Goal: Task Accomplishment & Management: Complete application form

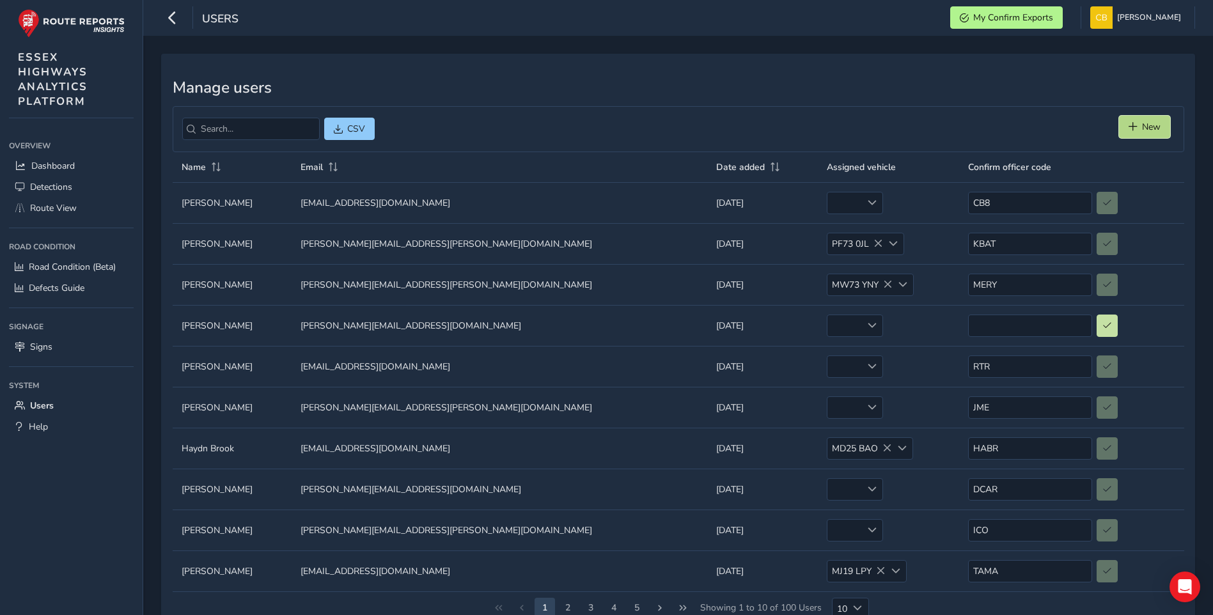
click at [1157, 123] on span "New" at bounding box center [1151, 127] width 19 height 12
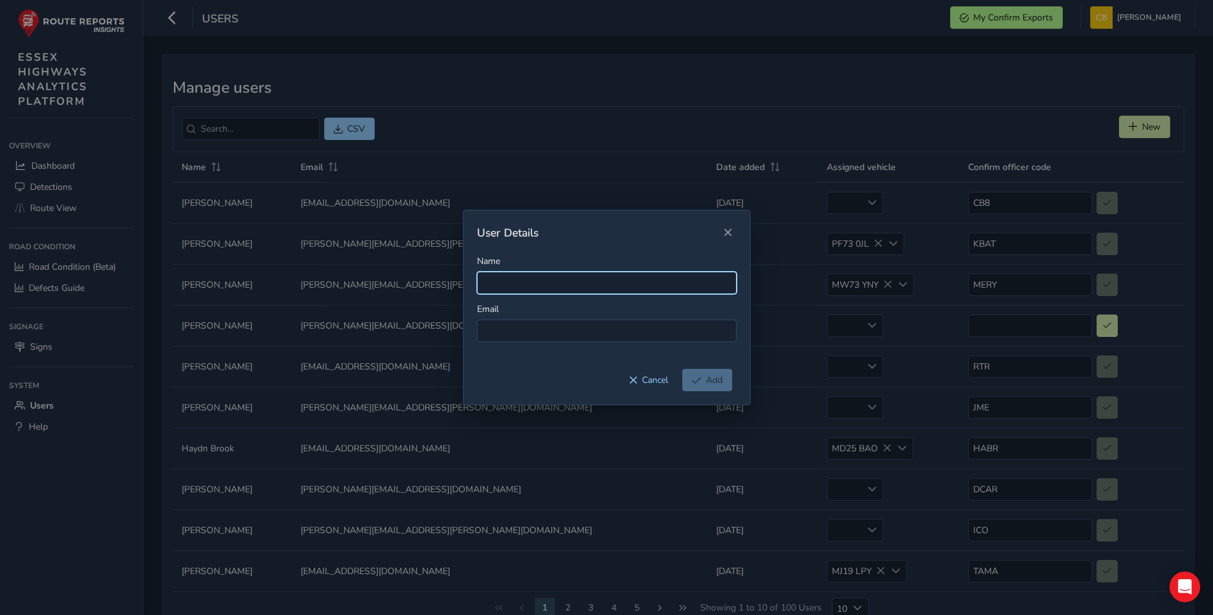
click at [505, 283] on input "Name" at bounding box center [607, 283] width 260 height 22
type input "[PERSON_NAME]"
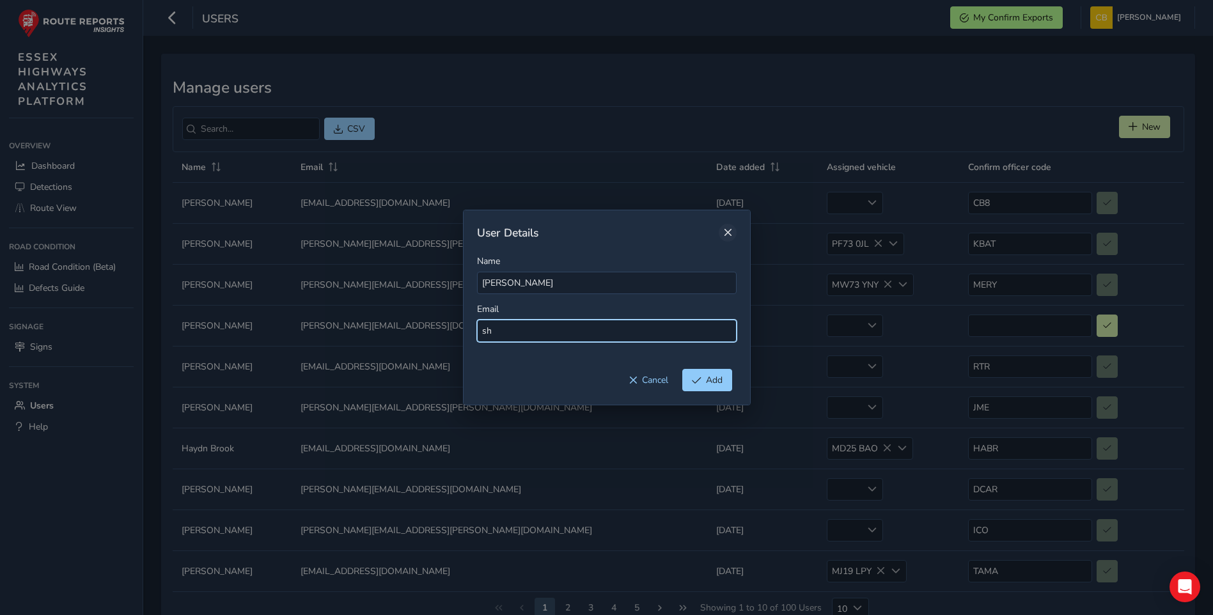
type input "sh"
click at [731, 237] on button "Close" at bounding box center [728, 233] width 18 height 18
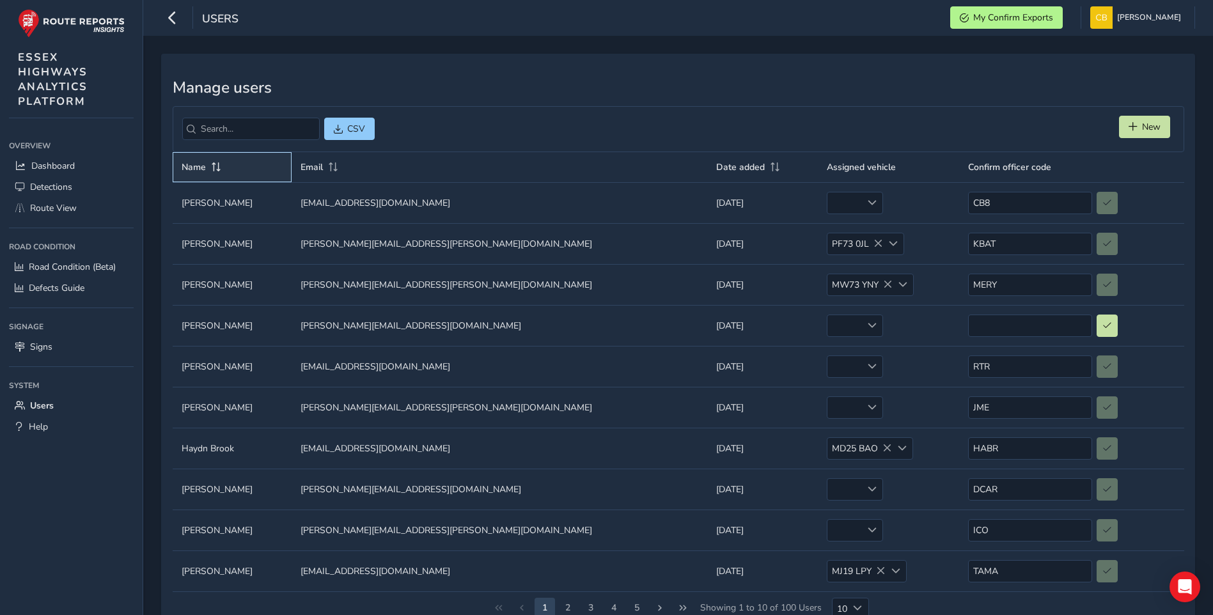
click at [216, 165] on span at bounding box center [216, 166] width 12 height 9
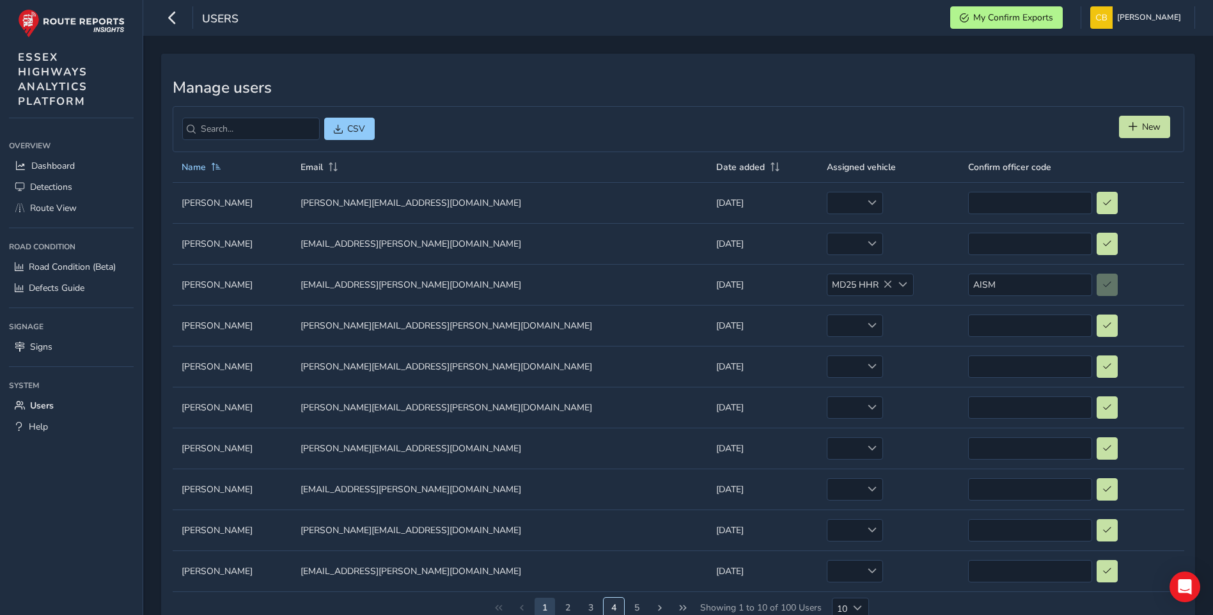
click at [616, 604] on button "4" at bounding box center [614, 608] width 20 height 20
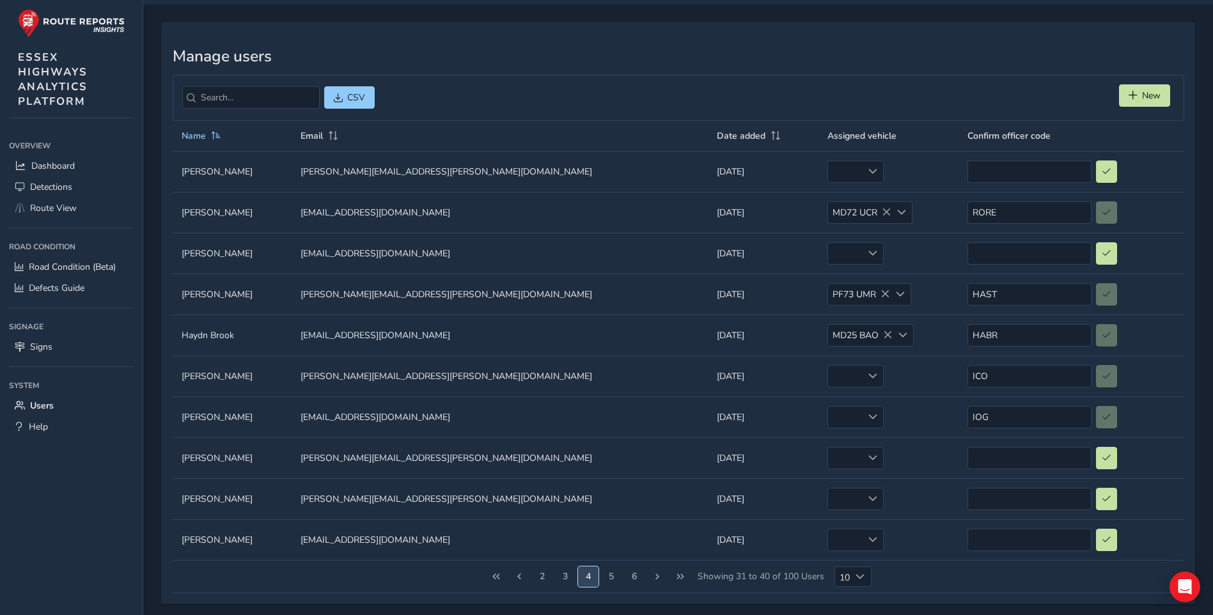
scroll to position [43, 0]
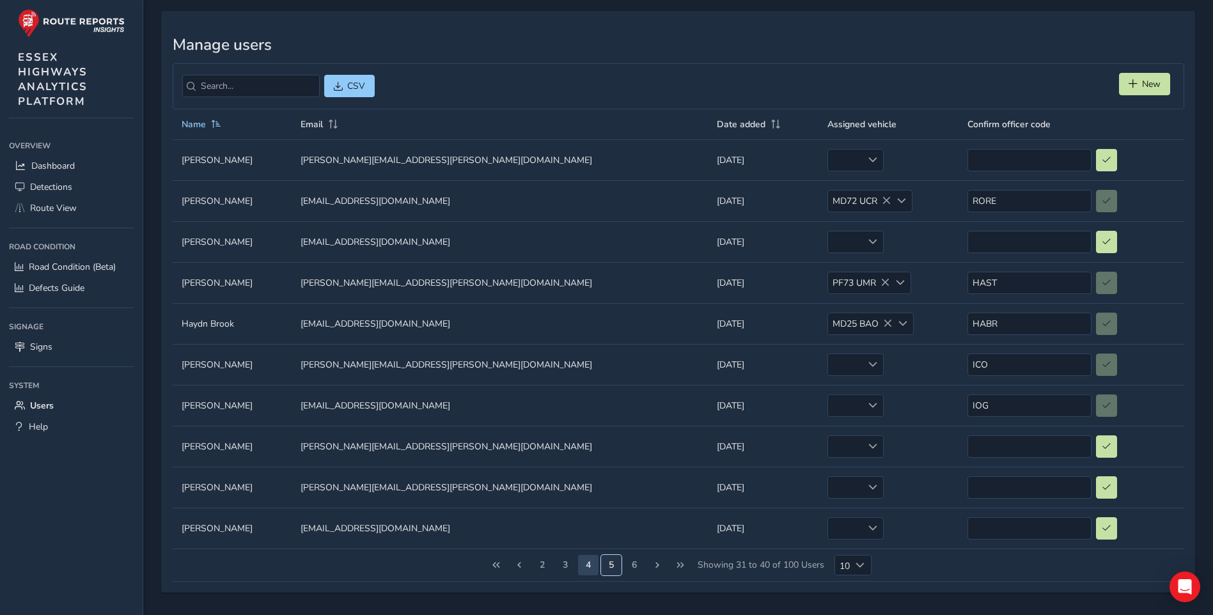
click at [613, 560] on button "5" at bounding box center [611, 565] width 20 height 20
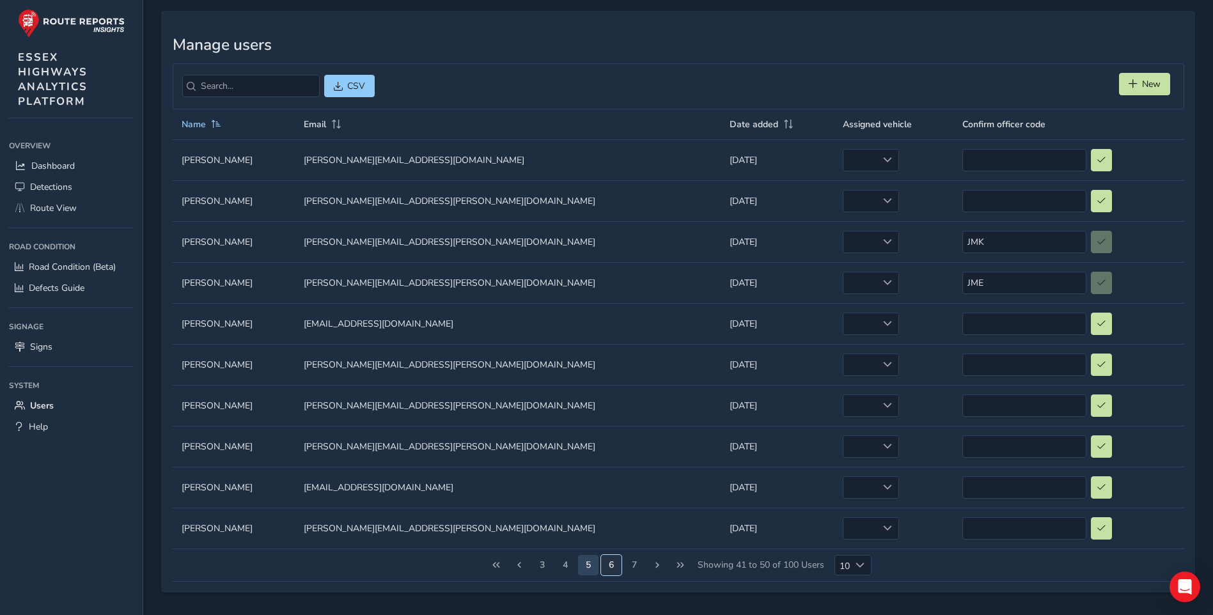
click at [608, 563] on button "6" at bounding box center [611, 565] width 20 height 20
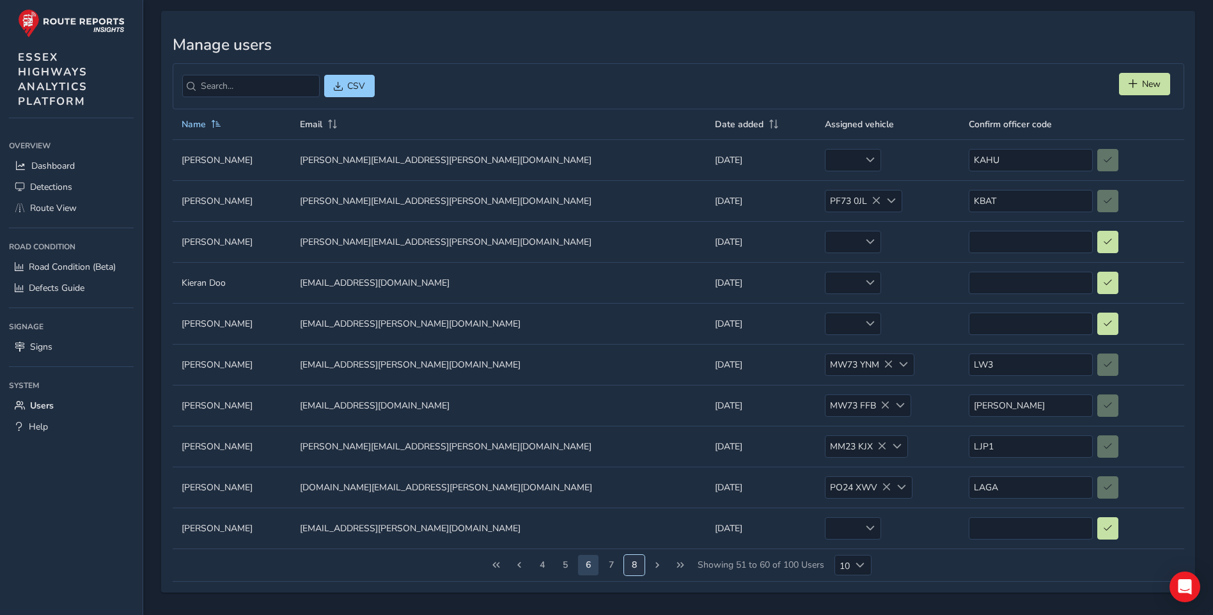
click at [634, 565] on button "8" at bounding box center [634, 565] width 20 height 20
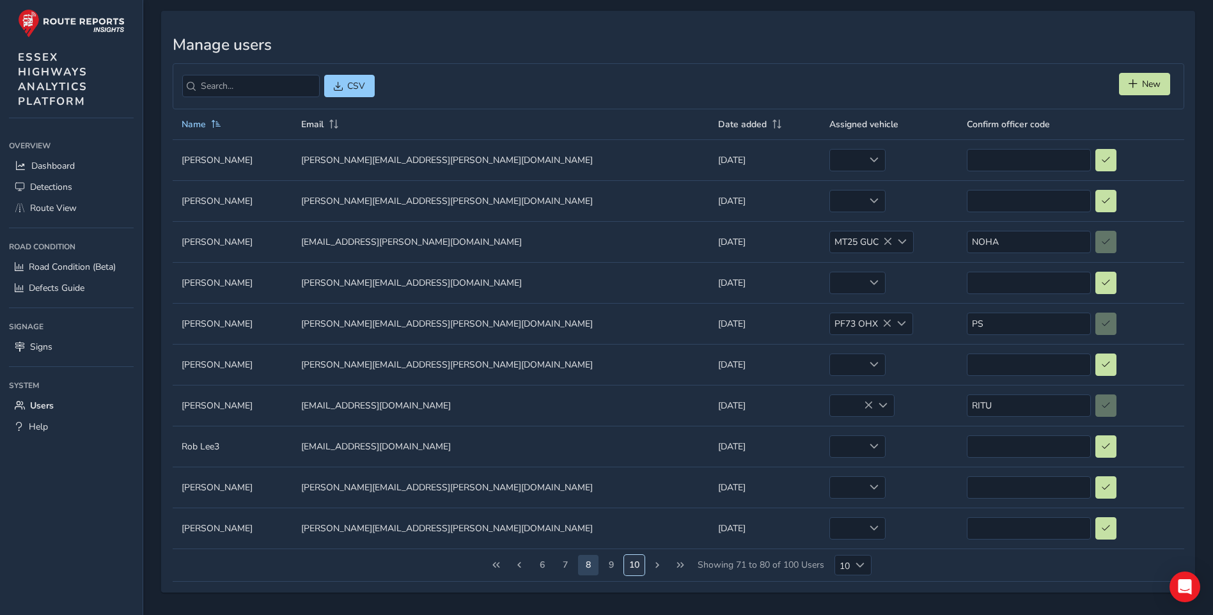
click at [636, 563] on button "10" at bounding box center [634, 565] width 20 height 20
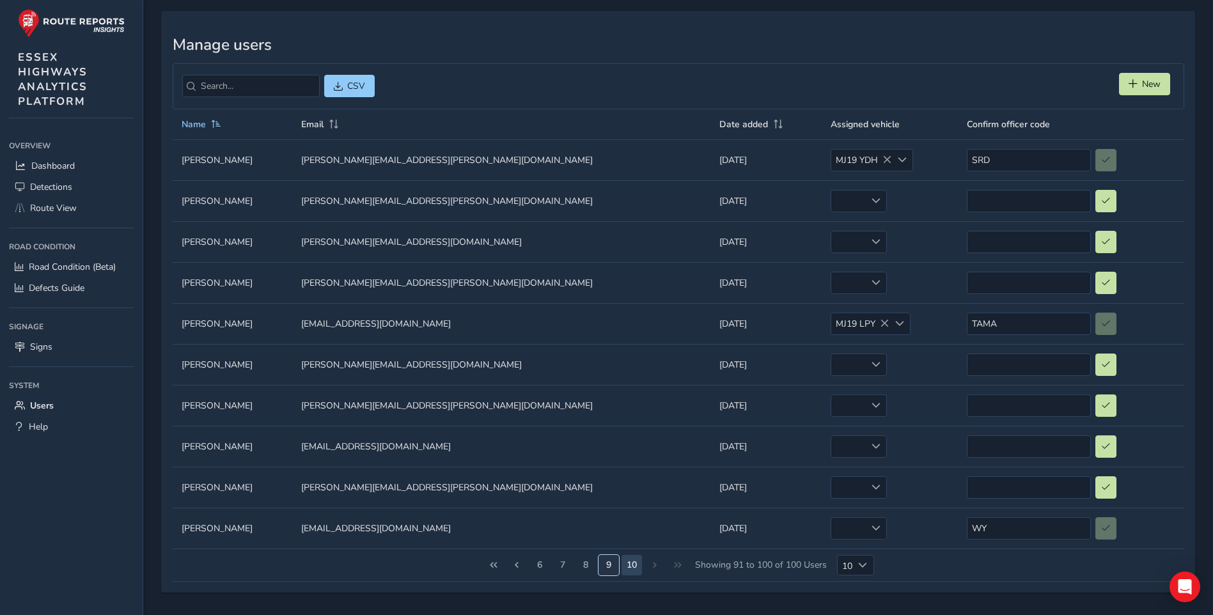
click at [609, 564] on button "9" at bounding box center [609, 565] width 20 height 20
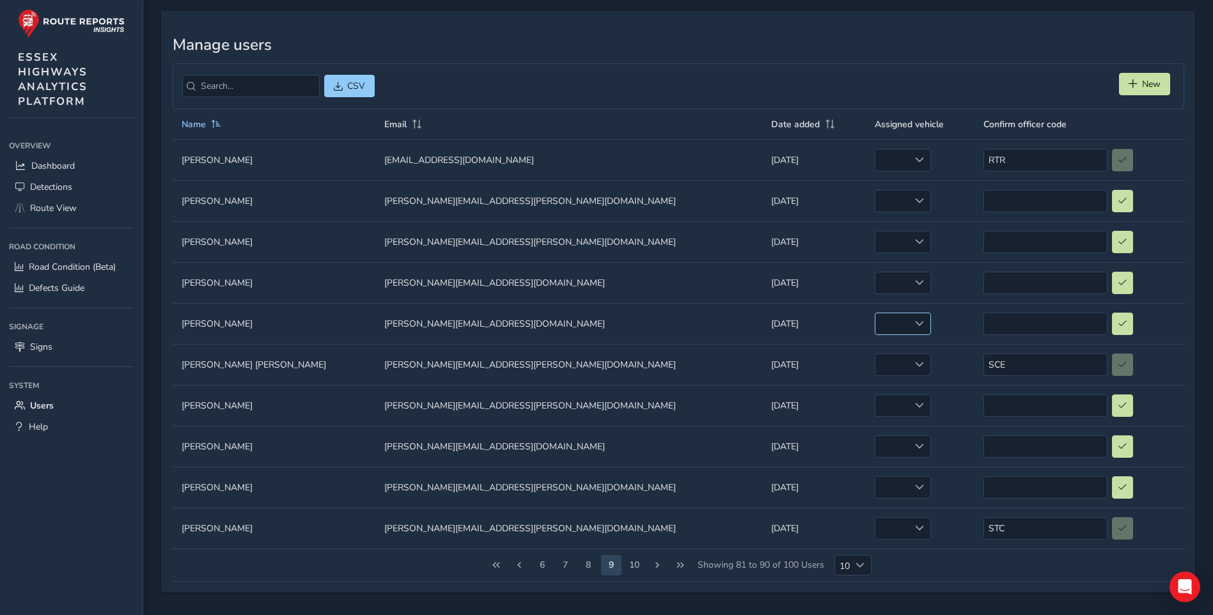
click at [915, 324] on span at bounding box center [919, 323] width 9 height 9
click at [875, 321] on div "empty" at bounding box center [903, 324] width 56 height 22
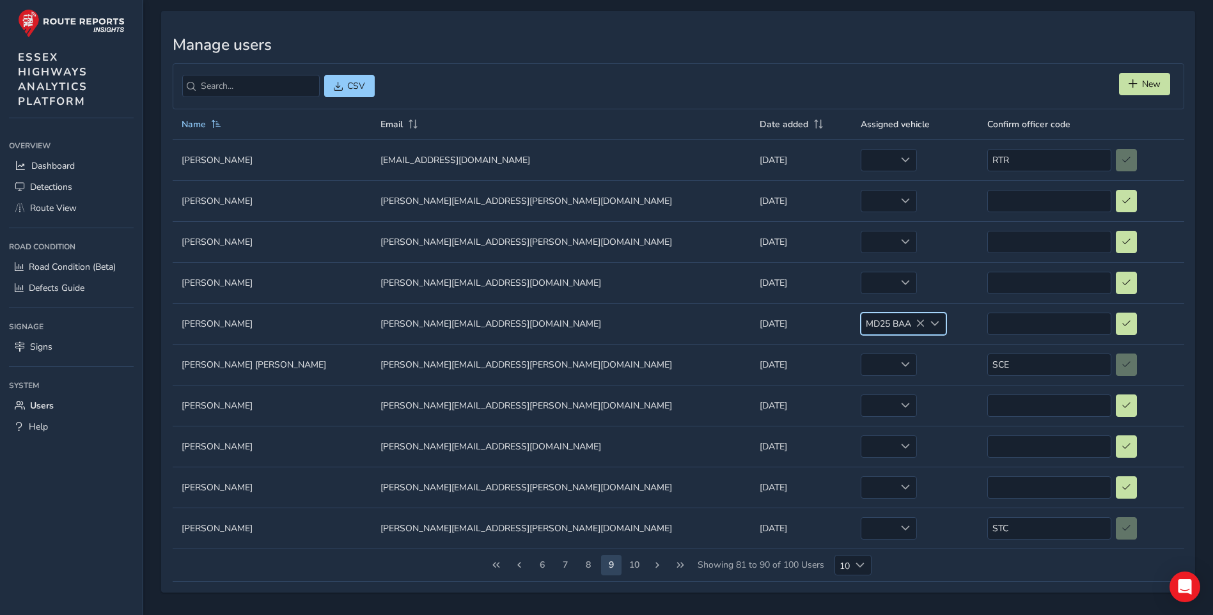
click at [916, 320] on icon at bounding box center [920, 323] width 9 height 9
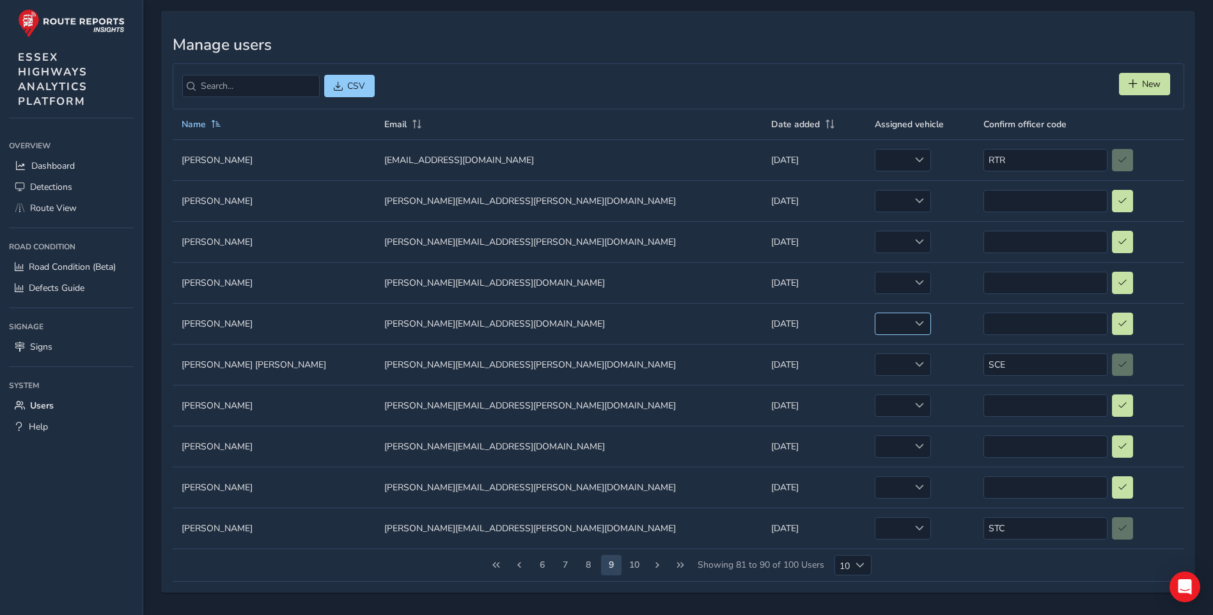
click at [910, 329] on div at bounding box center [920, 323] width 21 height 21
click at [994, 328] on input at bounding box center [1046, 324] width 124 height 22
click at [869, 393] on td "Assigned vehicle empty" at bounding box center [920, 405] width 109 height 41
